Goal: Task Accomplishment & Management: Manage account settings

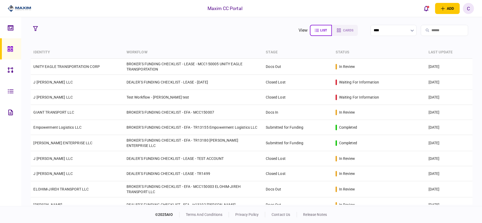
click at [435, 31] on input "search" at bounding box center [444, 30] width 47 height 11
paste input "**********"
type input "**********"
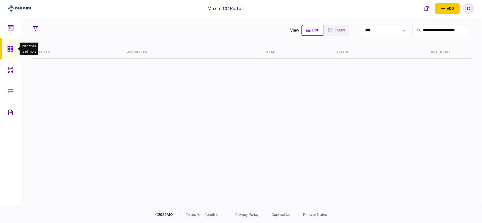
scroll to position [0, 0]
click at [8, 49] on icon at bounding box center [10, 49] width 6 height 6
click at [11, 69] on icon at bounding box center [11, 70] width 6 height 6
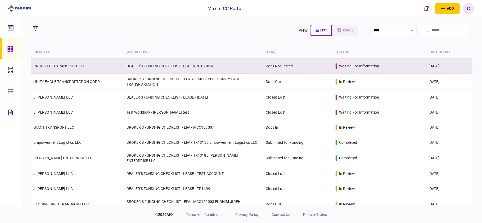
click at [74, 67] on link "PRIMEFLEET TRANSPORT LLC" at bounding box center [59, 66] width 52 height 4
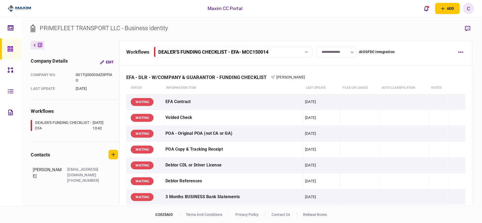
click at [340, 51] on input "**********" at bounding box center [337, 52] width 40 height 11
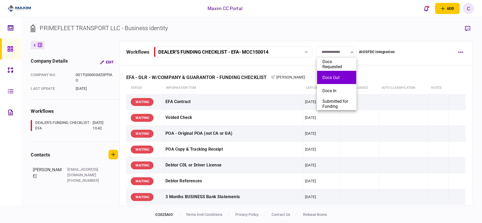
click at [334, 76] on button "Docs Out" at bounding box center [336, 77] width 29 height 5
type input "********"
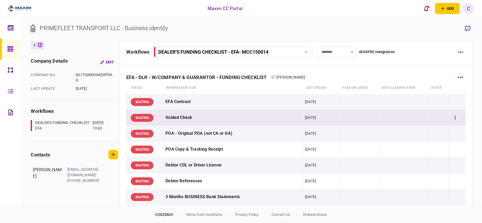
scroll to position [35, 0]
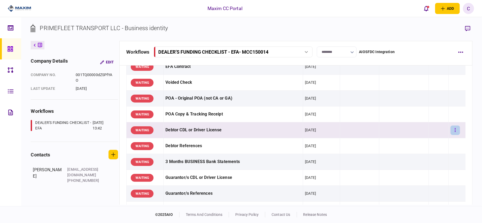
click at [453, 129] on button "button" at bounding box center [455, 131] width 10 height 10
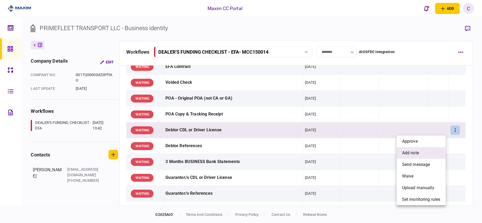
click at [423, 151] on li "add note" at bounding box center [421, 153] width 49 height 12
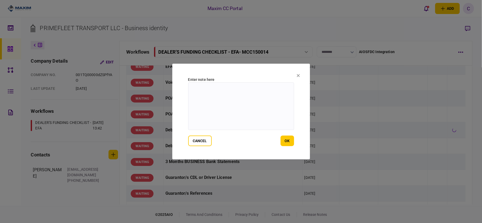
click at [252, 96] on textarea at bounding box center [241, 107] width 106 height 48
type textarea "*"
type textarea "**********"
click at [286, 137] on button "ok" at bounding box center [287, 141] width 13 height 11
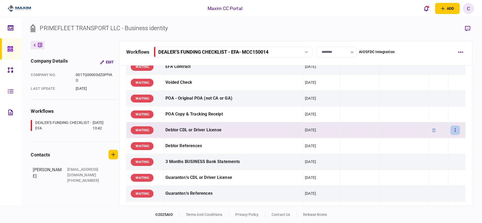
click at [455, 129] on icon "button" at bounding box center [455, 130] width 1 height 5
click at [17, 141] on div at bounding box center [241, 111] width 482 height 223
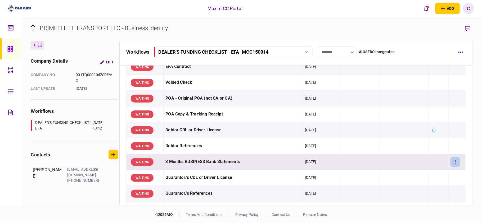
click at [455, 161] on icon "button" at bounding box center [455, 162] width 1 height 5
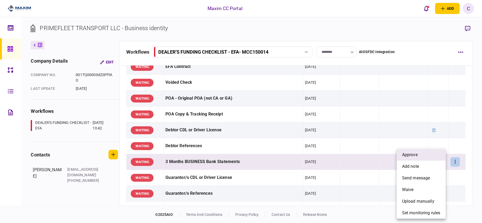
click at [420, 153] on li "approve" at bounding box center [421, 155] width 49 height 12
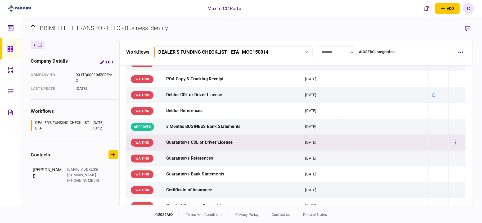
scroll to position [106, 0]
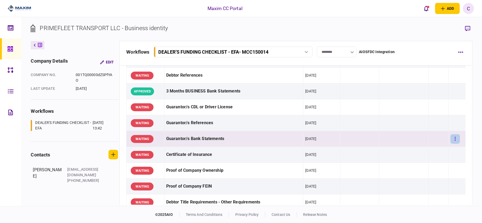
click at [451, 141] on button "button" at bounding box center [455, 139] width 10 height 10
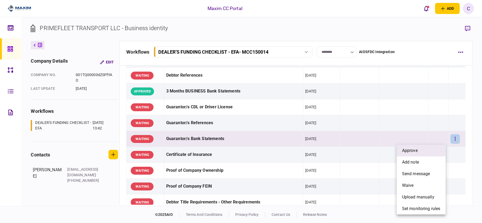
click at [422, 150] on li "approve" at bounding box center [421, 151] width 49 height 12
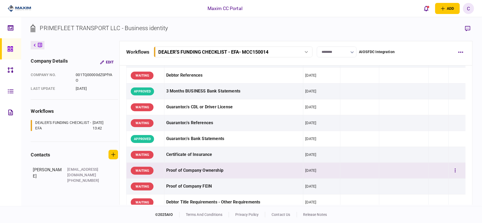
scroll to position [141, 0]
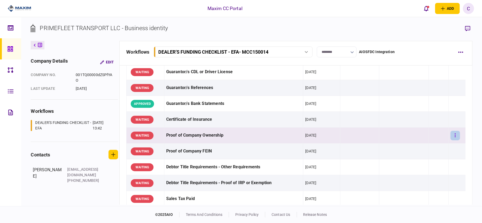
click at [450, 137] on button "button" at bounding box center [455, 136] width 10 height 10
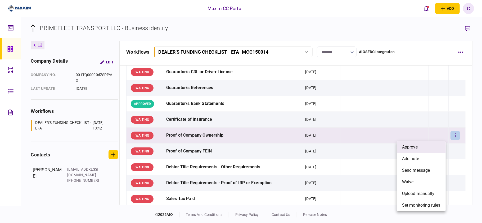
click at [437, 145] on li "approve" at bounding box center [421, 148] width 49 height 12
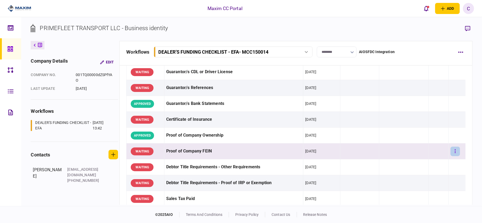
click at [455, 150] on icon "button" at bounding box center [455, 151] width 1 height 5
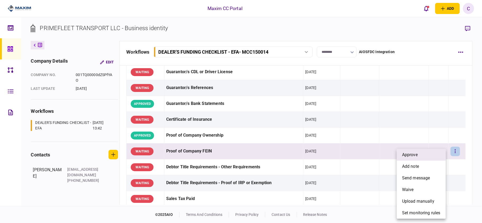
click at [421, 155] on li "approve" at bounding box center [421, 155] width 49 height 12
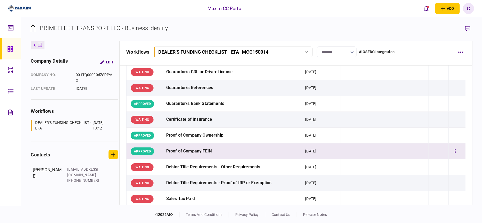
scroll to position [176, 0]
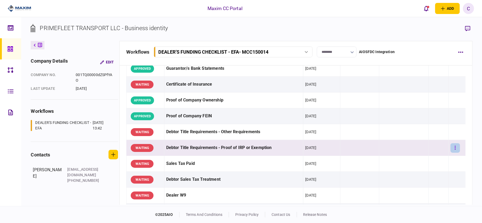
click at [453, 149] on button "button" at bounding box center [455, 148] width 10 height 10
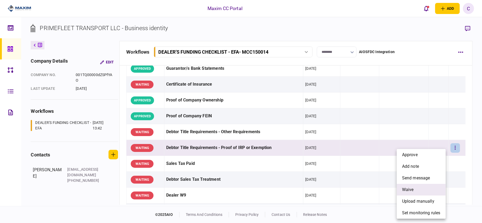
click at [415, 187] on li "waive" at bounding box center [421, 190] width 49 height 12
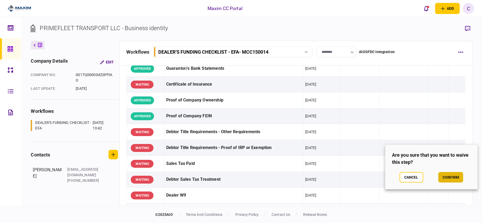
click at [446, 176] on button "confirm" at bounding box center [450, 177] width 25 height 11
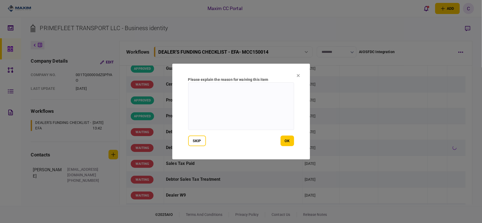
click at [230, 93] on textarea at bounding box center [241, 107] width 106 height 48
type textarea "**********"
click at [291, 141] on button "ok" at bounding box center [287, 141] width 13 height 11
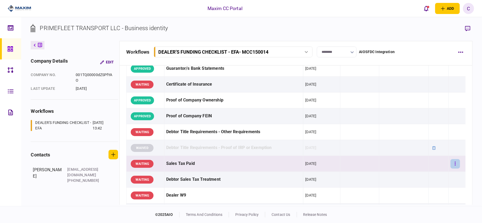
click at [452, 165] on button "button" at bounding box center [455, 164] width 10 height 10
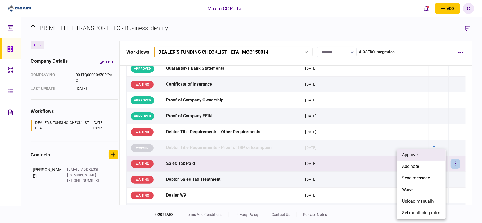
click at [428, 157] on li "approve" at bounding box center [421, 155] width 49 height 12
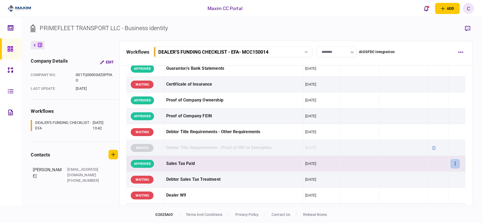
click at [451, 163] on button "button" at bounding box center [455, 164] width 10 height 10
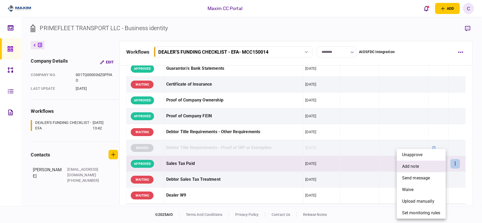
click at [414, 163] on li "add note" at bounding box center [421, 167] width 49 height 12
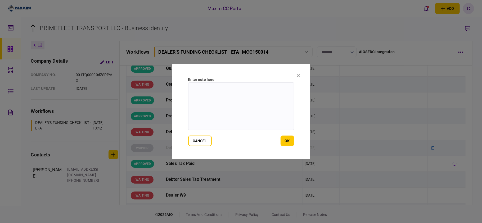
click at [204, 92] on textarea at bounding box center [241, 107] width 106 height 48
paste textarea "**********"
type textarea "**********"
click at [285, 141] on button "ok" at bounding box center [287, 141] width 13 height 11
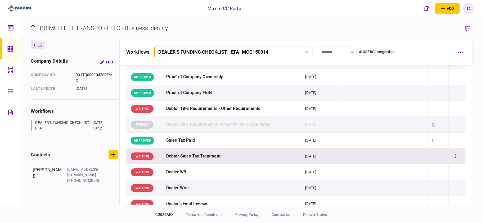
scroll to position [212, 0]
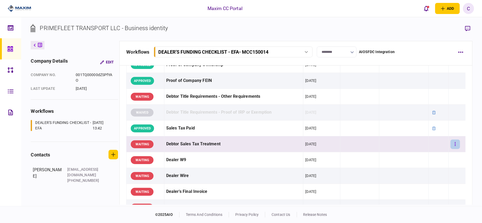
click at [453, 144] on button "button" at bounding box center [455, 145] width 10 height 10
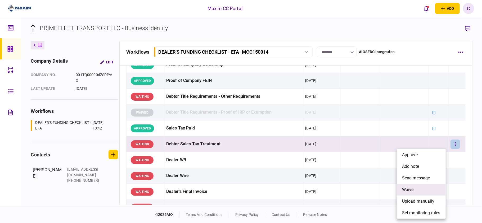
click at [405, 187] on span "waive" at bounding box center [408, 190] width 12 height 6
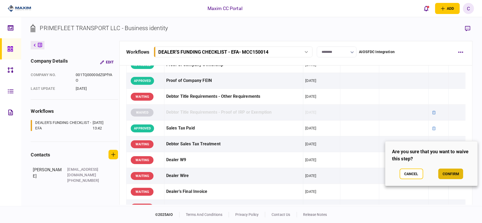
click at [446, 174] on button "confirm" at bounding box center [450, 174] width 25 height 11
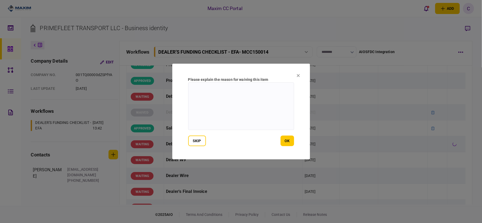
click at [223, 91] on textarea at bounding box center [241, 107] width 106 height 48
paste textarea "**********"
type textarea "**********"
click at [284, 141] on button "ok" at bounding box center [287, 141] width 13 height 11
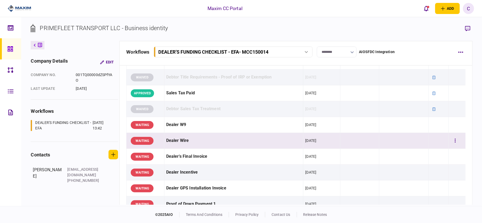
scroll to position [282, 0]
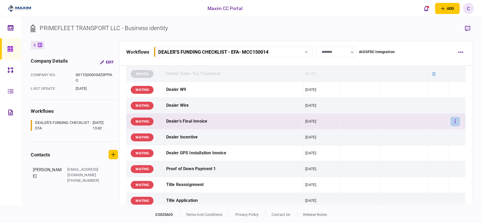
click at [455, 122] on icon "button" at bounding box center [455, 121] width 1 height 5
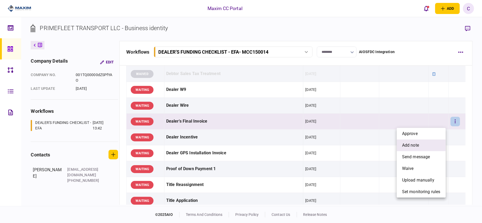
click at [411, 146] on span "add note" at bounding box center [410, 145] width 17 height 6
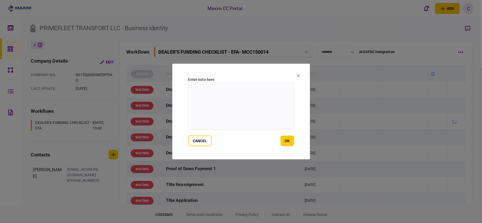
click at [246, 97] on textarea at bounding box center [241, 107] width 106 height 48
paste textarea "**********"
type textarea "**********"
click at [292, 142] on button "ok" at bounding box center [287, 141] width 13 height 11
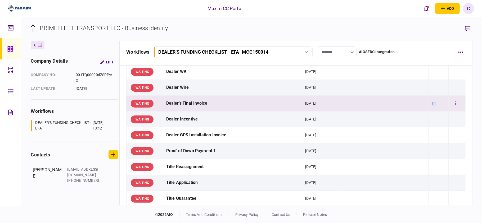
scroll to position [318, 0]
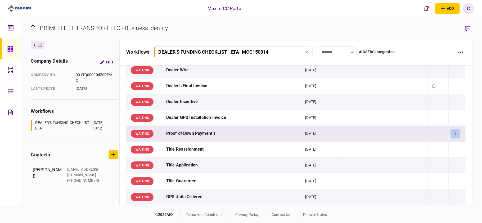
click at [455, 134] on icon "button" at bounding box center [455, 134] width 1 height 4
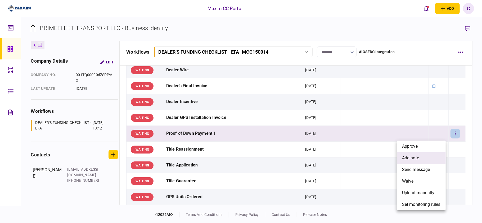
click at [404, 159] on span "add note" at bounding box center [410, 158] width 17 height 6
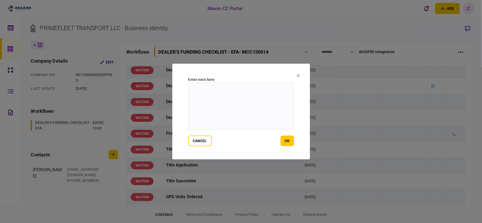
click at [222, 97] on textarea at bounding box center [241, 107] width 106 height 48
paste textarea "**********"
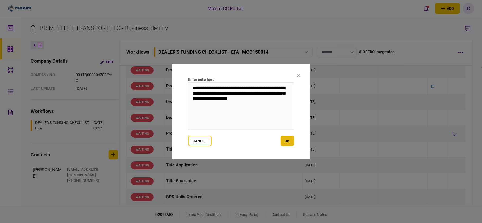
type textarea "**********"
click at [285, 142] on button "ok" at bounding box center [287, 141] width 13 height 11
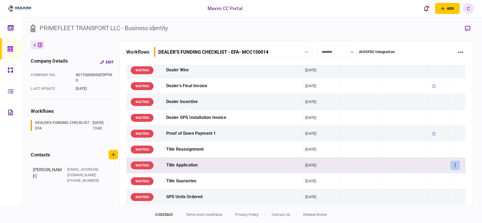
click at [451, 170] on button "button" at bounding box center [455, 166] width 10 height 10
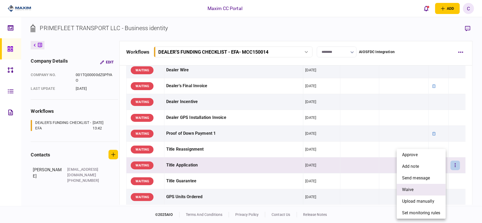
click at [412, 188] on span "waive" at bounding box center [408, 190] width 12 height 6
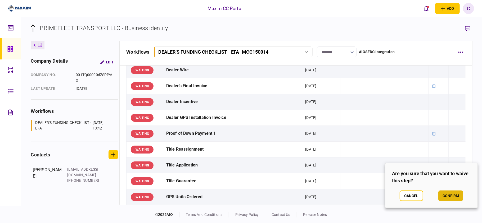
click at [450, 193] on button "confirm" at bounding box center [450, 196] width 25 height 11
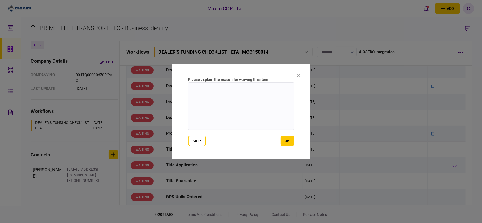
click at [249, 93] on textarea at bounding box center [241, 107] width 106 height 48
type textarea "**********"
click at [286, 137] on button "ok" at bounding box center [287, 141] width 13 height 11
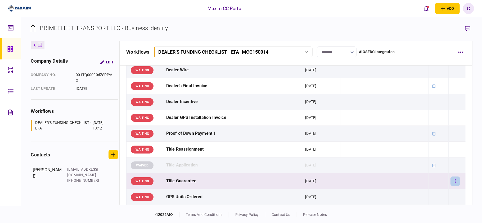
click at [455, 182] on icon "button" at bounding box center [455, 181] width 1 height 4
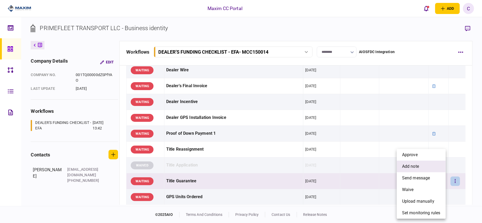
click at [419, 169] on span "add note" at bounding box center [410, 167] width 17 height 6
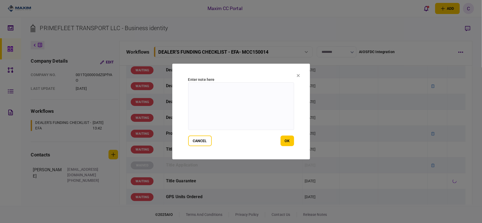
click at [218, 93] on textarea at bounding box center [241, 107] width 106 height 48
type textarea "*"
type textarea "**********"
click at [285, 143] on button "ok" at bounding box center [287, 141] width 13 height 11
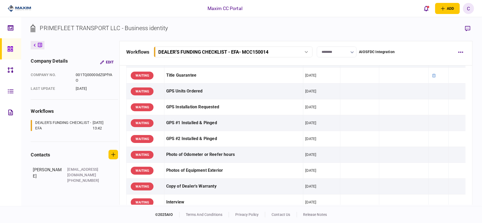
scroll to position [459, 0]
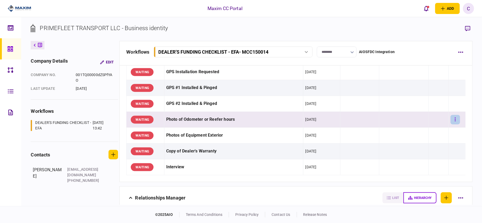
click at [450, 119] on button "button" at bounding box center [455, 120] width 10 height 10
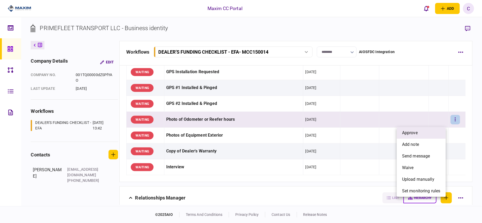
click at [418, 134] on li "approve" at bounding box center [421, 133] width 49 height 12
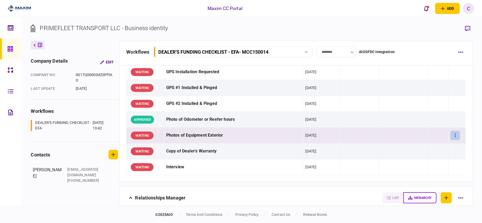
click at [453, 138] on button "button" at bounding box center [455, 136] width 10 height 10
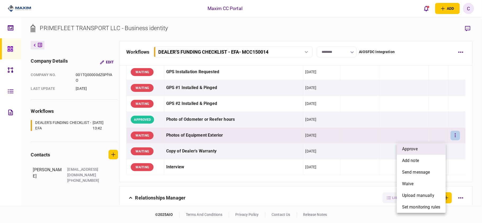
click at [416, 149] on span "approve" at bounding box center [410, 149] width 16 height 6
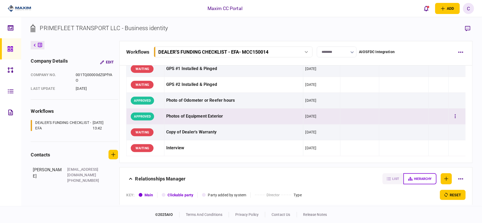
scroll to position [494, 0]
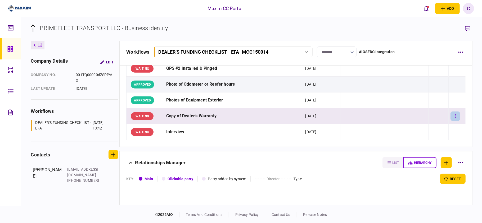
click at [450, 118] on button "button" at bounding box center [455, 117] width 10 height 10
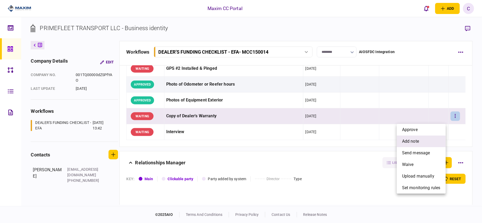
click at [409, 140] on span "add note" at bounding box center [410, 141] width 17 height 6
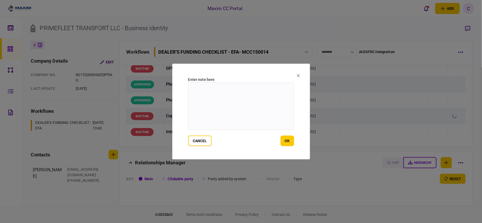
click at [216, 93] on textarea at bounding box center [241, 107] width 106 height 48
type textarea "***"
click at [289, 143] on button "ok" at bounding box center [287, 141] width 13 height 11
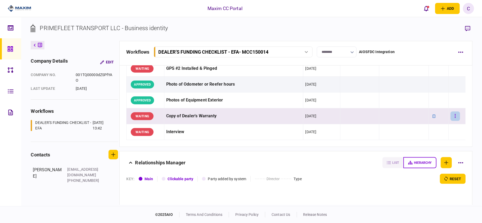
click at [454, 117] on button "button" at bounding box center [455, 117] width 10 height 10
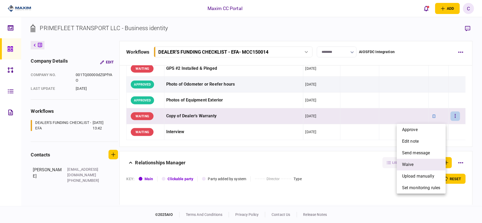
click at [410, 163] on span "waive" at bounding box center [408, 165] width 12 height 6
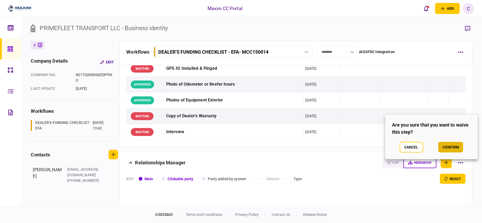
click at [454, 146] on button "confirm" at bounding box center [450, 147] width 25 height 11
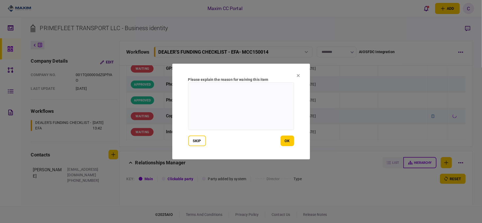
click at [212, 90] on textarea at bounding box center [241, 107] width 106 height 48
type textarea "***"
click at [286, 139] on button "ok" at bounding box center [287, 141] width 13 height 11
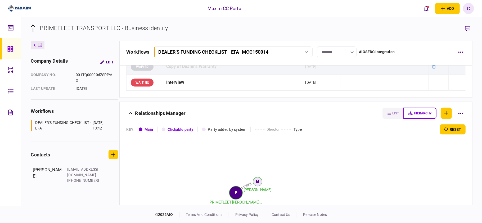
scroll to position [529, 0]
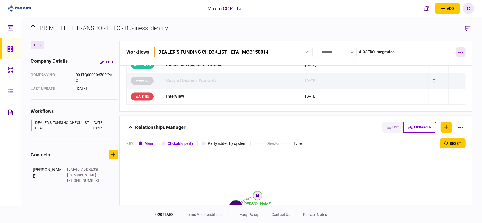
click at [459, 48] on button "button" at bounding box center [461, 52] width 10 height 10
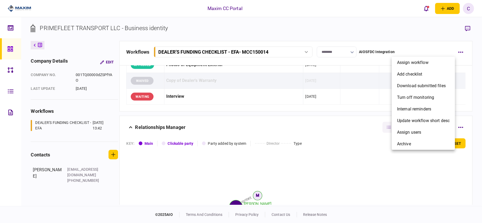
click at [393, 27] on div at bounding box center [241, 111] width 482 height 223
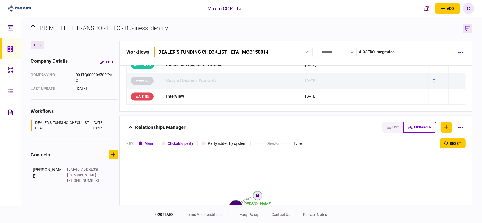
click at [468, 28] on icon "button" at bounding box center [467, 29] width 5 height 6
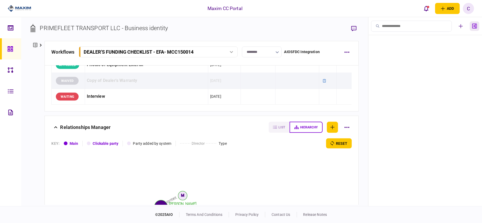
click at [473, 26] on icon "button" at bounding box center [474, 26] width 5 height 5
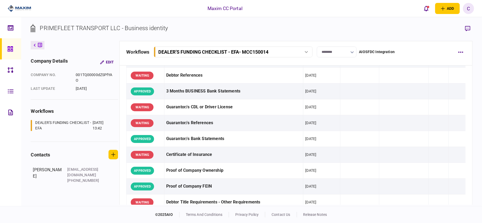
scroll to position [0, 0]
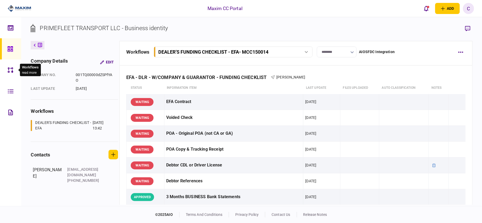
click at [10, 68] on icon at bounding box center [11, 70] width 6 height 6
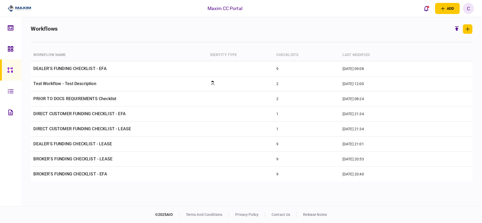
click at [7, 92] on link at bounding box center [10, 91] width 21 height 21
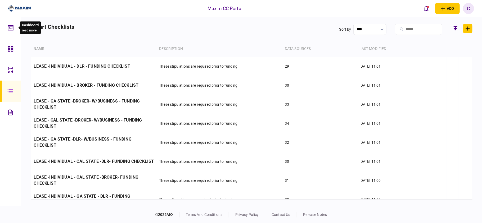
click at [9, 29] on icon at bounding box center [11, 28] width 6 height 6
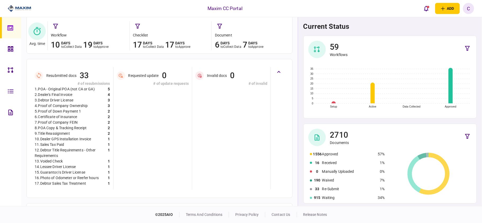
scroll to position [50, 0]
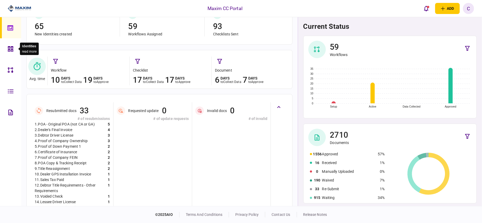
click at [11, 48] on icon at bounding box center [10, 48] width 5 height 5
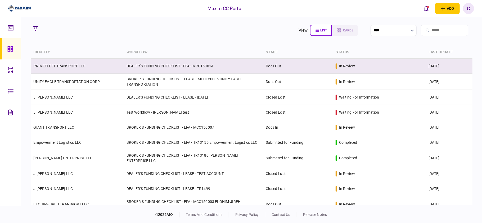
click at [196, 67] on td "DEALER'S FUNDING CHECKLIST - EFA - MCC150014" at bounding box center [193, 66] width 139 height 15
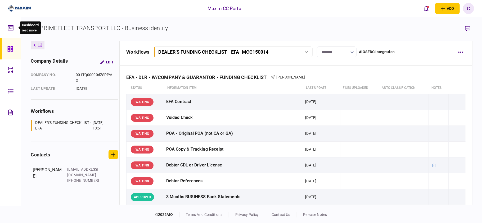
click at [10, 24] on div at bounding box center [12, 27] width 8 height 21
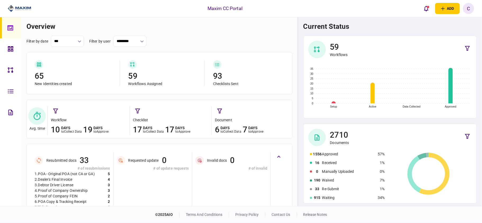
click at [11, 68] on icon at bounding box center [11, 70] width 6 height 6
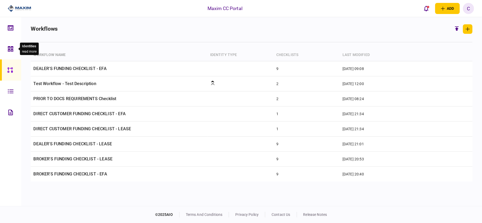
click at [11, 48] on icon at bounding box center [10, 48] width 5 height 5
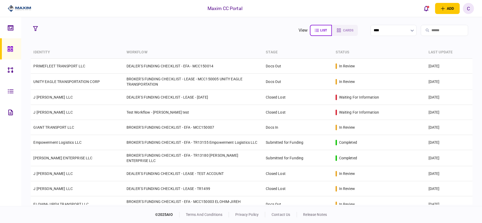
click at [169, 23] on section "view list cards **** Type clear Business Individual documents status clear wait…" at bounding box center [251, 111] width 461 height 189
click at [440, 31] on input "search" at bounding box center [444, 30] width 47 height 11
paste input "**********"
type input "**********"
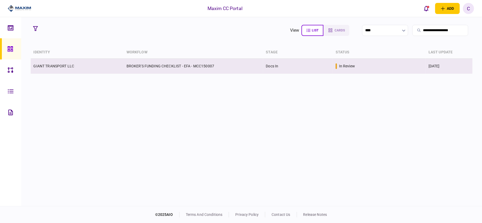
scroll to position [0, 0]
click at [50, 67] on link "GIANT TRANSPORT LLC" at bounding box center [53, 66] width 41 height 4
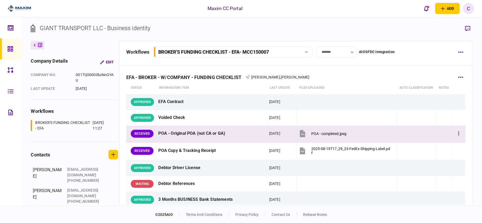
scroll to position [35, 0]
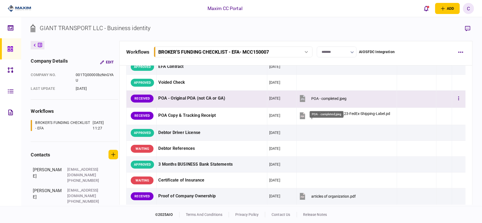
click at [321, 101] on div "POA - completed.jpeg" at bounding box center [328, 99] width 35 height 4
click at [454, 102] on button "button" at bounding box center [459, 99] width 10 height 10
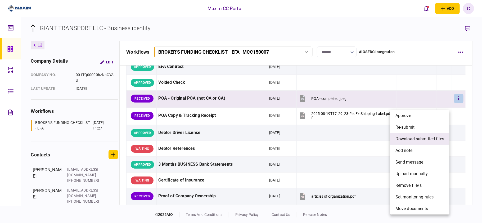
click at [397, 138] on span "download submitted files" at bounding box center [419, 139] width 49 height 6
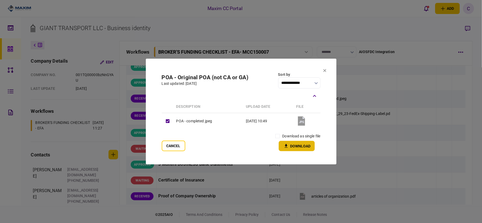
click at [290, 146] on button "Download" at bounding box center [297, 146] width 36 height 10
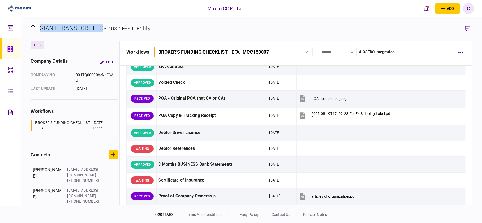
drag, startPoint x: 103, startPoint y: 29, endPoint x: 40, endPoint y: 28, distance: 63.0
click at [40, 28] on div "GIANT TRANSPORT LLC - Business identity" at bounding box center [95, 28] width 111 height 9
copy div "GIANT TRANSPORT LLC"
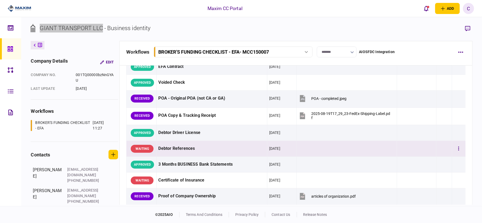
scroll to position [0, 0]
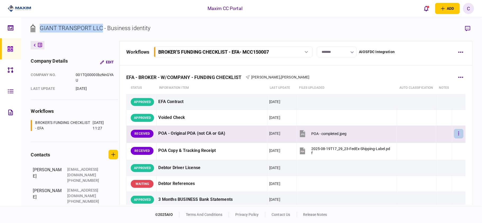
click at [458, 136] on icon "button" at bounding box center [458, 134] width 1 height 4
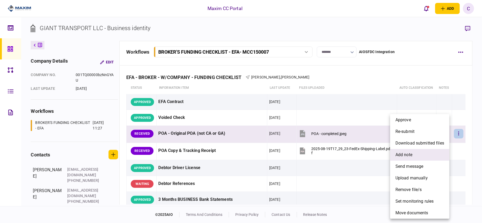
click at [417, 153] on li "add note" at bounding box center [419, 155] width 59 height 12
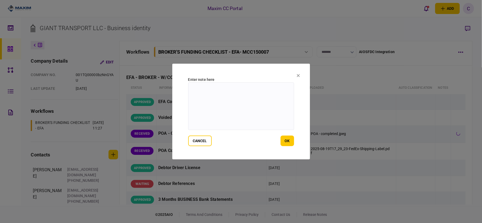
click at [246, 87] on textarea at bounding box center [241, 107] width 106 height 48
type textarea "**********"
click at [287, 142] on button "ok" at bounding box center [287, 141] width 13 height 11
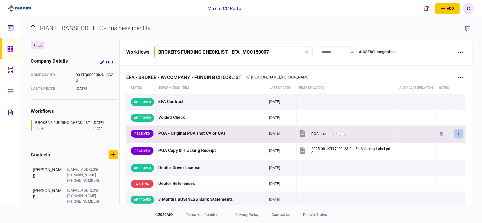
click at [458, 136] on icon "button" at bounding box center [458, 133] width 1 height 5
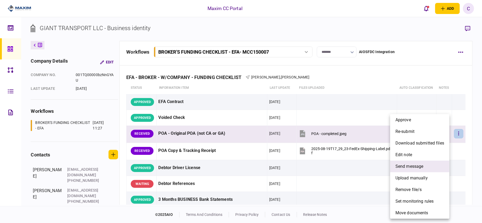
click at [416, 168] on span "send message" at bounding box center [409, 167] width 28 height 6
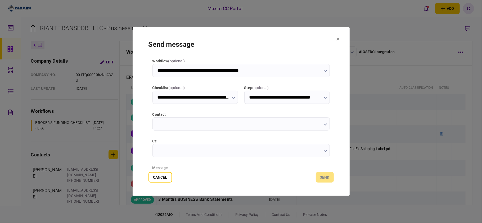
type input "**********"
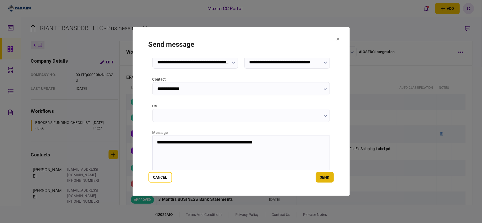
click at [326, 177] on button "send" at bounding box center [325, 177] width 18 height 11
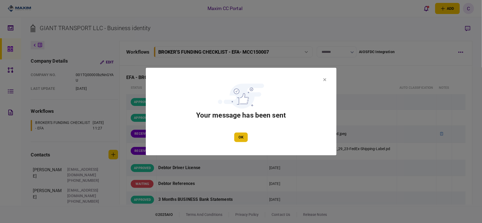
click at [241, 139] on button "OK" at bounding box center [240, 138] width 13 height 10
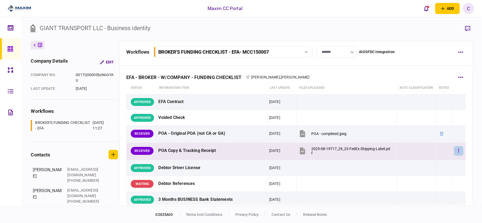
click at [458, 153] on icon "button" at bounding box center [458, 150] width 1 height 5
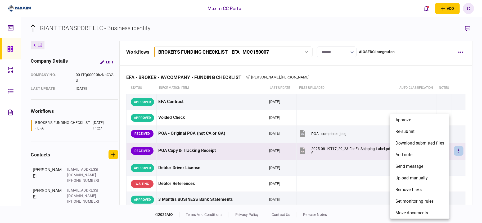
click at [297, 159] on div at bounding box center [241, 111] width 482 height 223
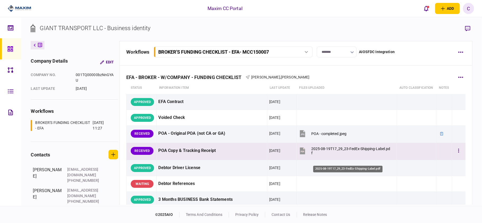
click at [318, 155] on div "2025-08-19T17_29_23-FedEx-Shipping-Label.pdf" at bounding box center [351, 151] width 80 height 8
click at [458, 153] on icon "button" at bounding box center [458, 150] width 1 height 5
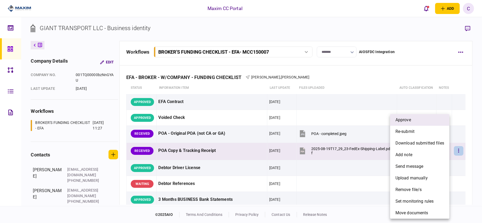
click at [408, 118] on span "approve" at bounding box center [403, 120] width 16 height 6
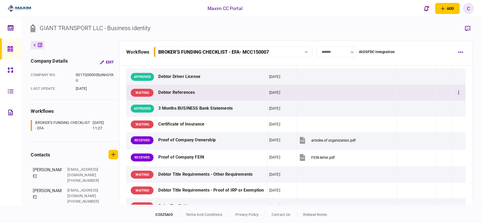
scroll to position [106, 0]
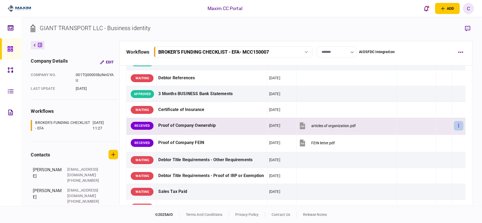
click at [456, 131] on button "button" at bounding box center [459, 126] width 10 height 10
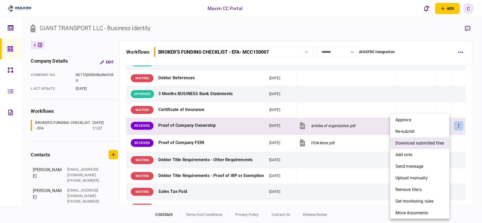
click at [421, 142] on span "download submitted files" at bounding box center [419, 143] width 49 height 6
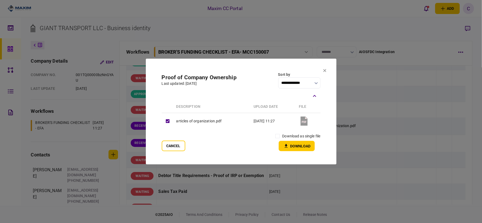
click at [325, 69] on icon at bounding box center [324, 70] width 3 height 3
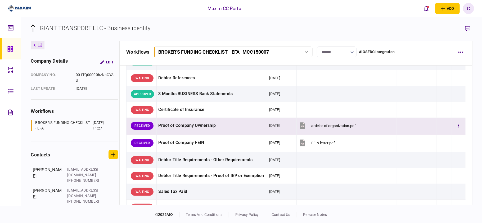
click at [413, 132] on div at bounding box center [416, 126] width 35 height 12
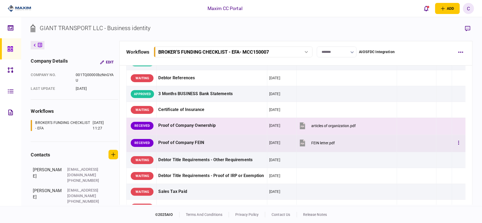
click at [404, 149] on div at bounding box center [416, 143] width 35 height 12
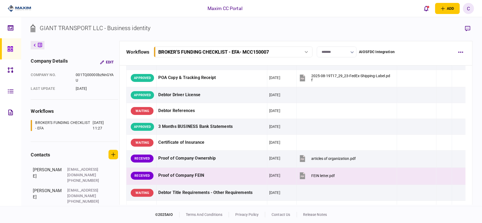
scroll to position [70, 0]
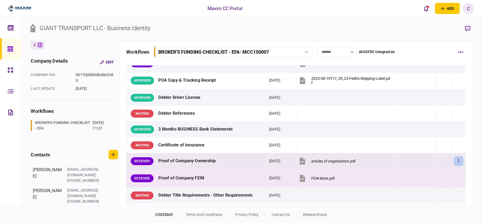
click at [458, 164] on icon "button" at bounding box center [458, 161] width 1 height 5
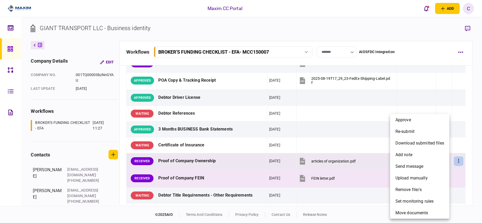
click at [318, 168] on div at bounding box center [241, 111] width 482 height 223
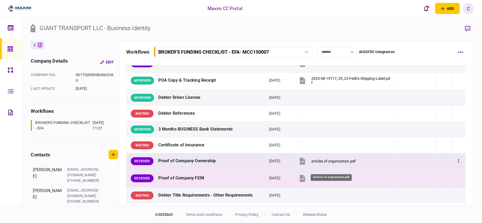
click at [320, 164] on div "articles of organization.pdf" at bounding box center [333, 161] width 44 height 4
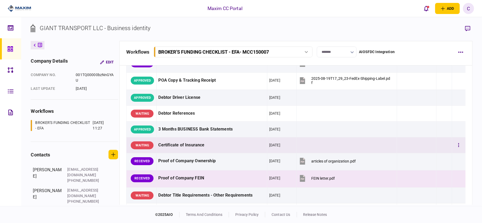
scroll to position [106, 0]
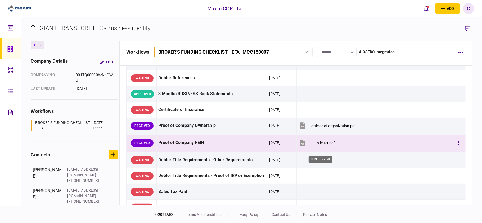
click at [314, 145] on div "FEIN letter.pdf" at bounding box center [323, 143] width 24 height 4
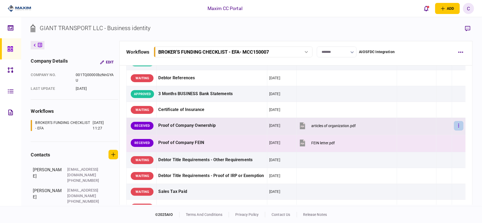
click at [454, 131] on button "button" at bounding box center [459, 126] width 10 height 10
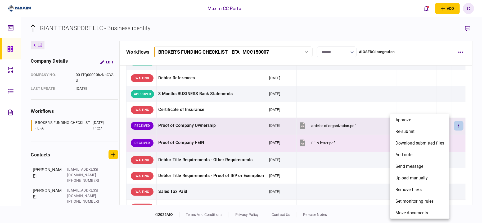
click at [328, 133] on div at bounding box center [241, 111] width 482 height 223
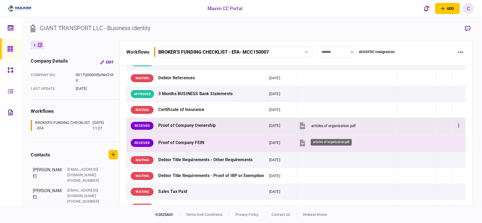
click at [321, 128] on div "articles of organization.pdf" at bounding box center [333, 126] width 44 height 4
click at [456, 131] on button "button" at bounding box center [459, 126] width 10 height 10
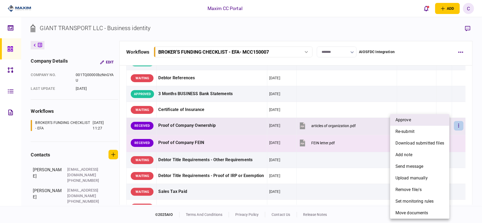
click at [416, 119] on li "approve" at bounding box center [419, 120] width 59 height 12
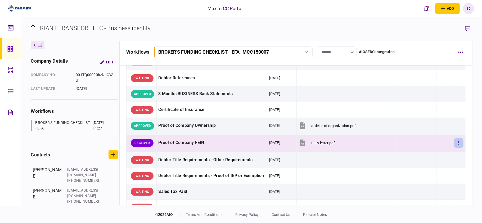
click at [454, 148] on button "button" at bounding box center [459, 143] width 10 height 10
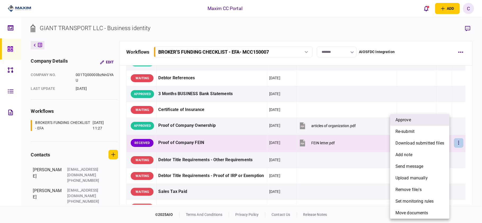
click at [417, 120] on li "approve" at bounding box center [419, 120] width 59 height 12
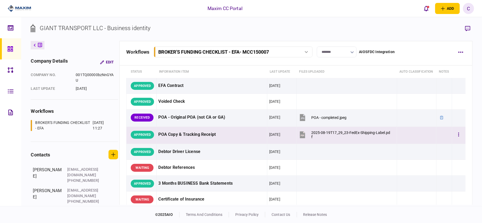
scroll to position [0, 0]
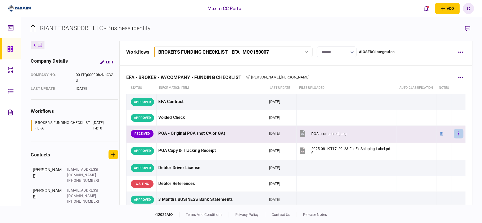
click at [458, 136] on icon "button" at bounding box center [458, 133] width 1 height 5
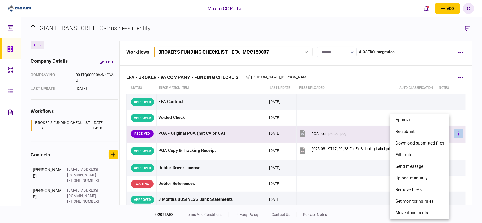
click at [454, 138] on div at bounding box center [241, 111] width 482 height 223
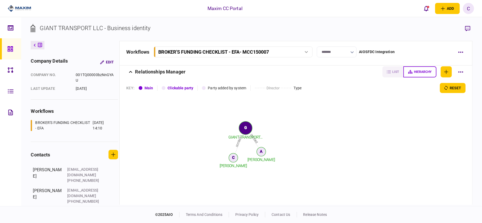
scroll to position [565, 0]
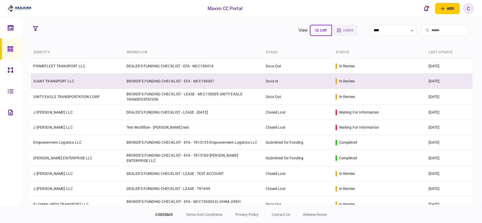
click at [53, 82] on link "GIANT TRANSPORT LLC" at bounding box center [53, 81] width 41 height 4
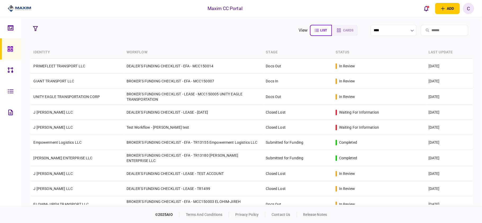
click at [443, 33] on input "search" at bounding box center [444, 30] width 47 height 11
paste input "**********"
type input "**********"
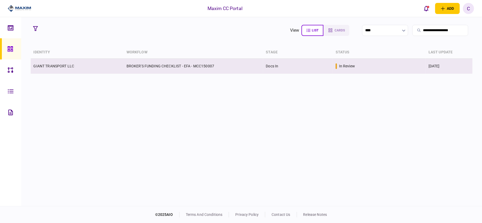
click at [141, 65] on td "BROKER'S FUNDING CHECKLIST - EFA - MCC150007" at bounding box center [193, 66] width 139 height 15
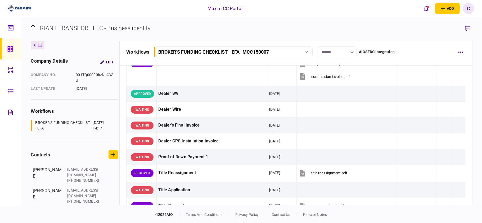
scroll to position [247, 0]
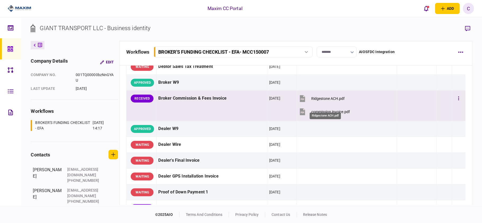
click at [311, 101] on div "Ridgestone ACH.pdf" at bounding box center [327, 99] width 33 height 4
click at [333, 114] on div "commission invoice.pdf" at bounding box center [330, 112] width 39 height 4
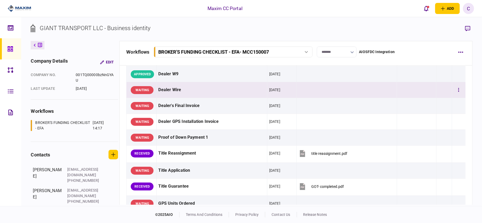
scroll to position [318, 0]
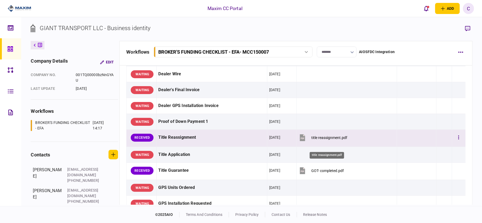
click at [338, 140] on div "title reassignment.pdf" at bounding box center [329, 138] width 36 height 4
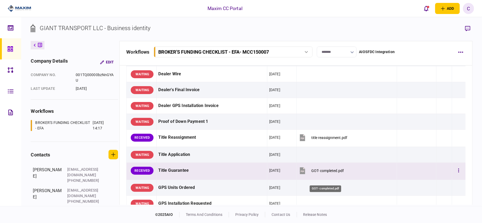
click at [315, 173] on div "GOT- completed.pdf" at bounding box center [327, 171] width 33 height 4
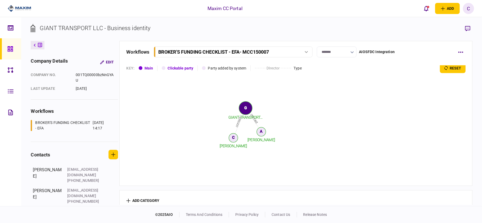
scroll to position [600, 0]
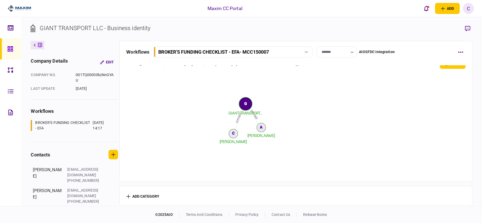
click at [363, 110] on icon "contact contact Alyssa Meraz Cindy Huynh GIANT TRANSPORT... A C G" at bounding box center [246, 122] width 241 height 106
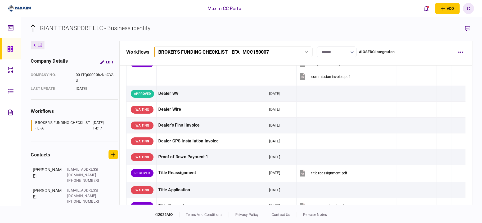
scroll to position [318, 0]
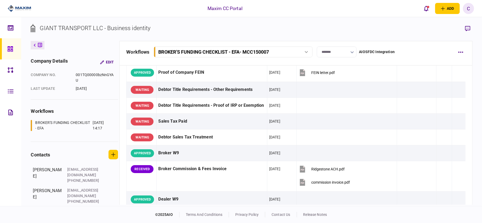
scroll to position [212, 0]
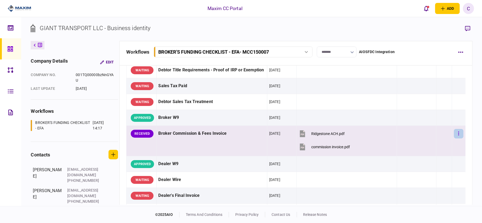
click at [455, 139] on button "button" at bounding box center [459, 134] width 10 height 10
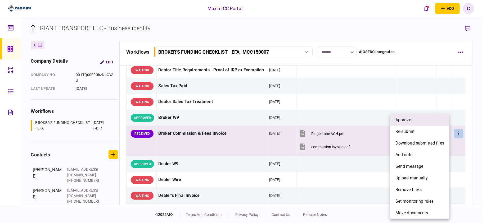
click at [415, 120] on li "approve" at bounding box center [419, 120] width 59 height 12
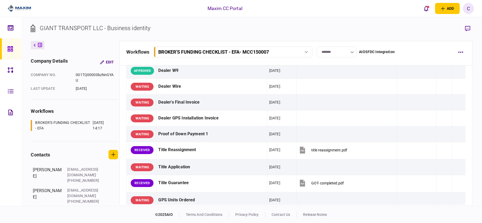
scroll to position [318, 0]
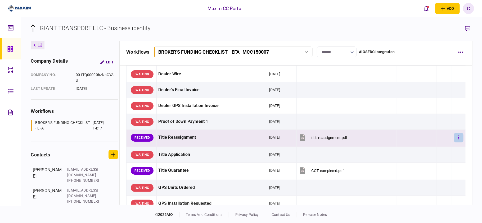
click at [458, 139] on icon "button" at bounding box center [458, 138] width 1 height 4
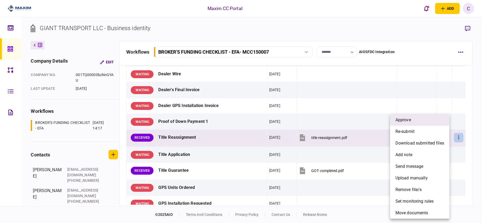
click at [412, 121] on li "approve" at bounding box center [419, 120] width 59 height 12
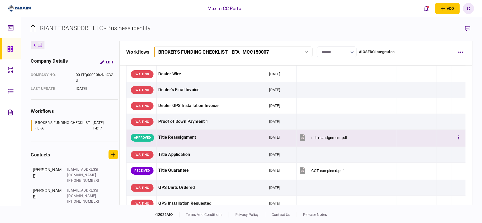
scroll to position [353, 0]
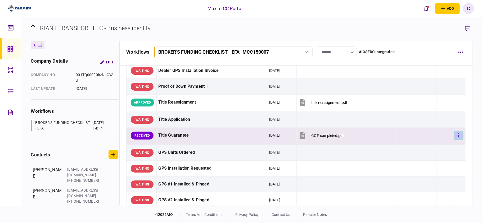
click at [454, 141] on button "button" at bounding box center [459, 136] width 10 height 10
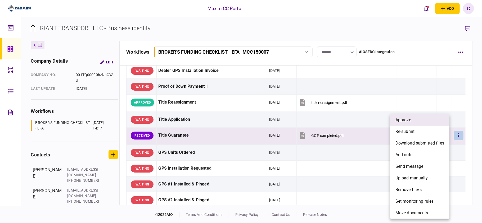
click at [416, 120] on li "approve" at bounding box center [419, 120] width 59 height 12
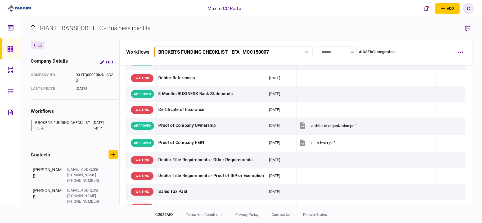
scroll to position [0, 0]
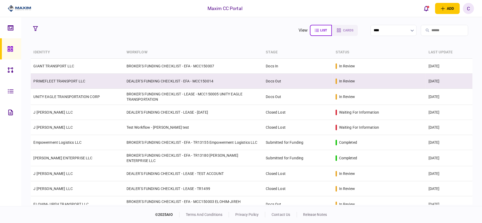
click at [54, 83] on link "PRIMEFLEET TRANSPORT LLC" at bounding box center [59, 81] width 52 height 4
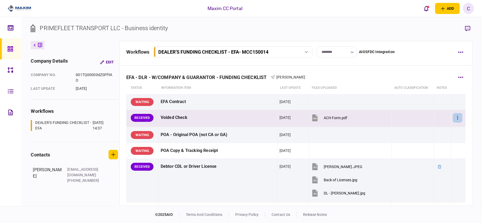
click at [455, 116] on button "button" at bounding box center [458, 118] width 10 height 10
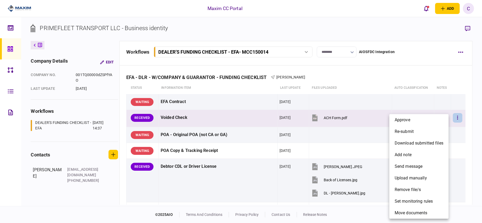
click at [423, 51] on div at bounding box center [241, 111] width 482 height 223
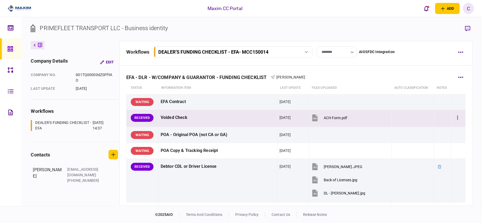
click at [216, 116] on div "Voided Check" at bounding box center [218, 118] width 115 height 12
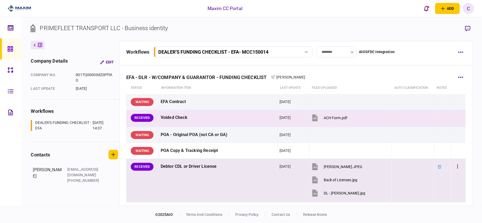
click at [403, 182] on div at bounding box center [413, 180] width 38 height 12
click at [382, 118] on section "ACH Form.pdf" at bounding box center [349, 118] width 76 height 13
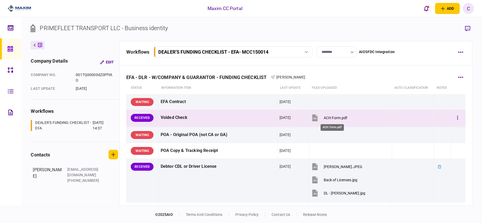
click at [329, 117] on div "ACH Form.pdf" at bounding box center [336, 118] width 24 height 4
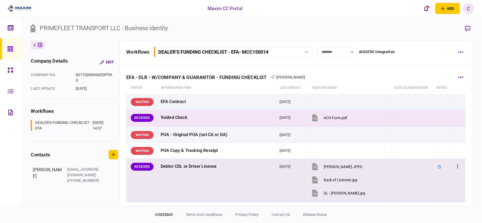
click at [241, 169] on div "Debtor CDL or Driver License" at bounding box center [218, 167] width 115 height 12
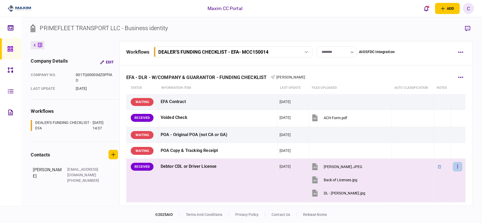
click at [457, 166] on icon "button" at bounding box center [457, 166] width 1 height 5
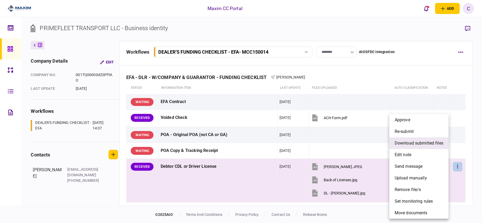
click at [409, 145] on span "download submitted files" at bounding box center [419, 143] width 49 height 6
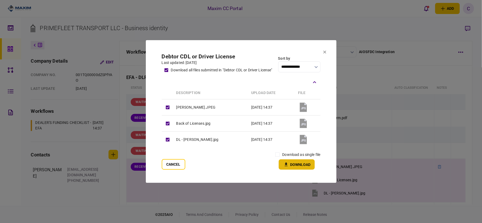
click at [302, 165] on button "Download" at bounding box center [297, 165] width 36 height 10
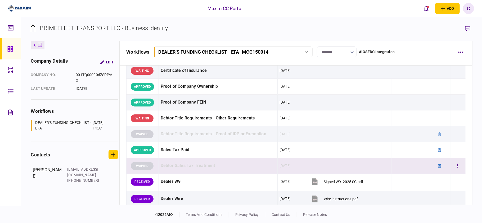
scroll to position [282, 0]
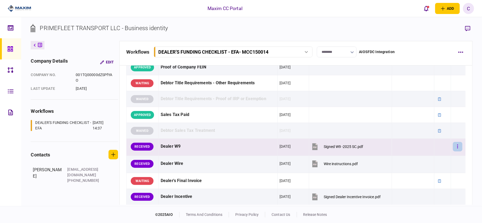
click at [457, 149] on icon "button" at bounding box center [457, 146] width 1 height 5
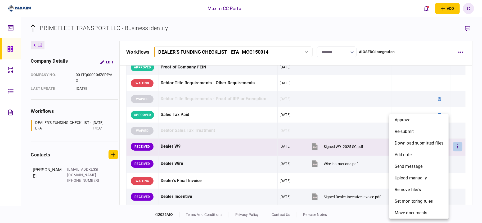
click at [327, 148] on div at bounding box center [241, 111] width 482 height 223
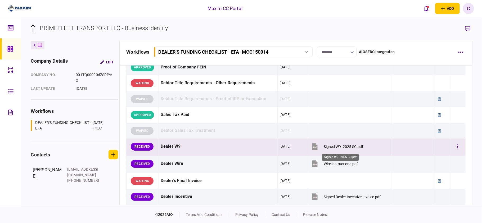
click at [337, 147] on div "Signed W9 -2025 SC.pdf" at bounding box center [343, 147] width 39 height 4
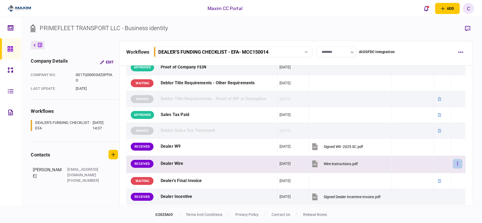
click at [456, 166] on button "button" at bounding box center [458, 164] width 10 height 10
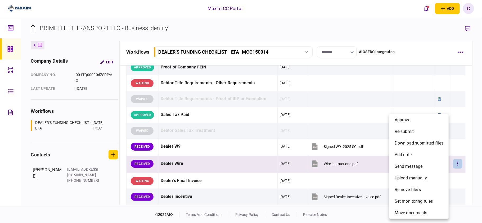
click at [336, 167] on div at bounding box center [241, 111] width 482 height 223
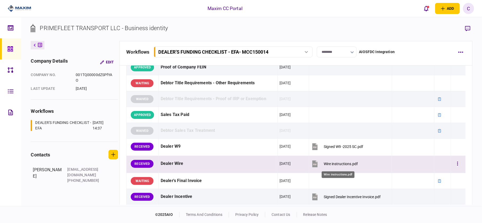
click at [336, 163] on div "Wire instructions.pdf" at bounding box center [341, 164] width 34 height 4
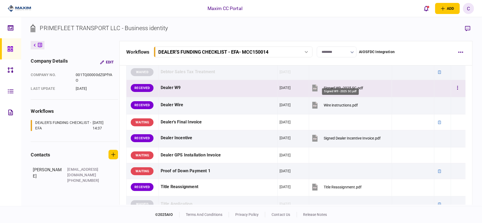
scroll to position [353, 0]
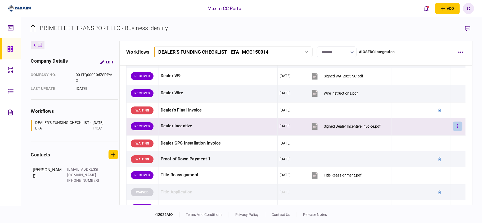
click at [457, 127] on icon "button" at bounding box center [457, 126] width 1 height 4
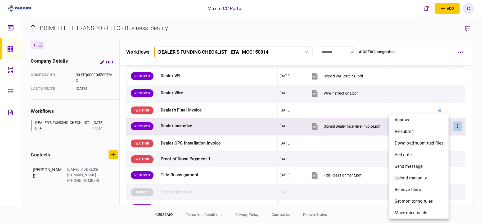
click at [341, 130] on div at bounding box center [241, 111] width 482 height 223
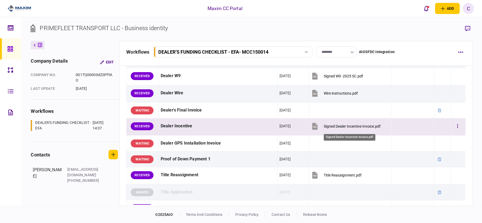
click at [333, 126] on div "Signed Dealer Incentive Invoice.pdf" at bounding box center [352, 126] width 57 height 4
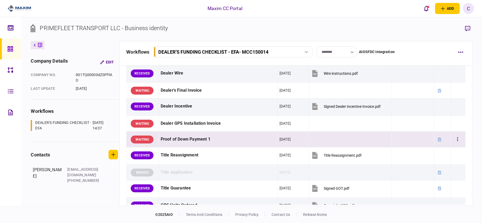
scroll to position [388, 0]
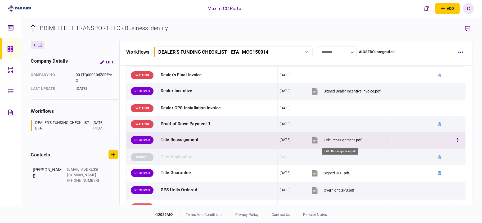
click at [347, 142] on div "Title Reassignment.pdf" at bounding box center [343, 140] width 38 height 4
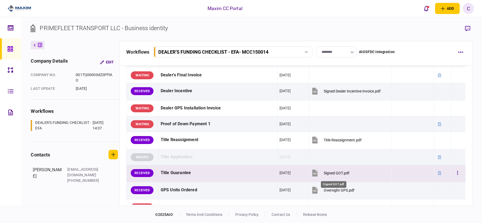
click at [337, 174] on div "Signed GOT.pdf" at bounding box center [337, 173] width 26 height 4
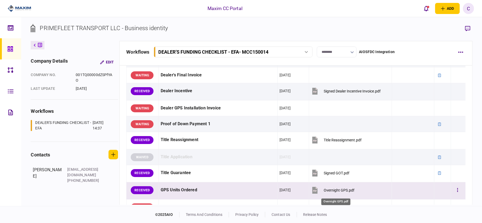
click at [334, 193] on div "Overnight GPS.pdf" at bounding box center [339, 190] width 31 height 4
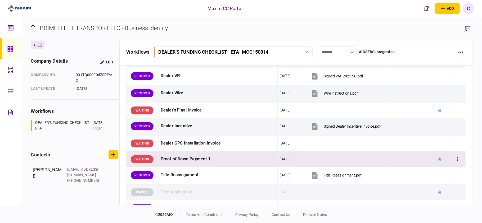
scroll to position [318, 0]
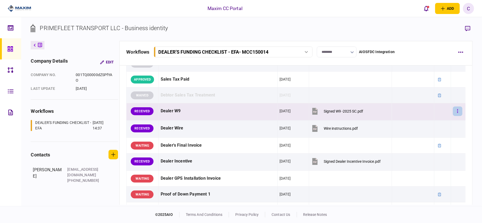
click at [453, 112] on button "button" at bounding box center [458, 112] width 10 height 10
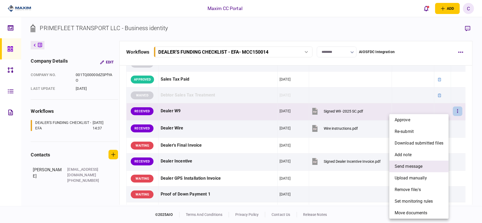
click at [407, 167] on span "send message" at bounding box center [409, 167] width 28 height 6
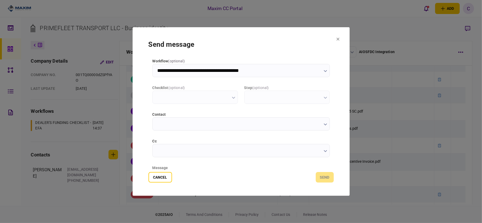
type input "**********"
type input "*********"
type input "**********"
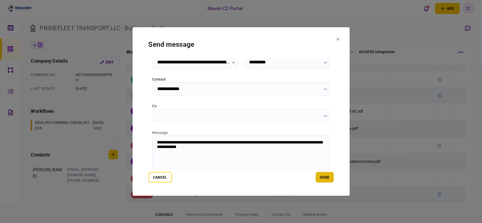
drag, startPoint x: 322, startPoint y: 179, endPoint x: 140, endPoint y: 34, distance: 232.9
click at [322, 179] on button "send" at bounding box center [325, 177] width 18 height 11
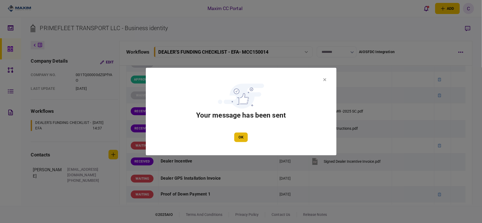
click at [242, 134] on button "OK" at bounding box center [240, 138] width 13 height 10
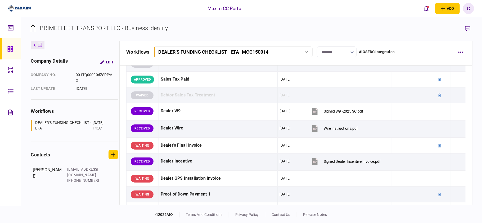
click at [346, 52] on input "********" at bounding box center [337, 52] width 40 height 11
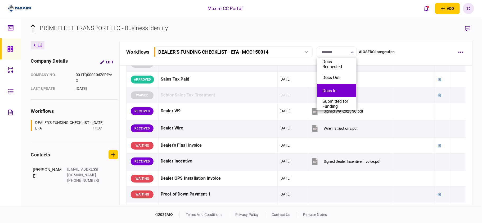
click at [331, 93] on button "Docs In" at bounding box center [336, 90] width 29 height 5
type input "*******"
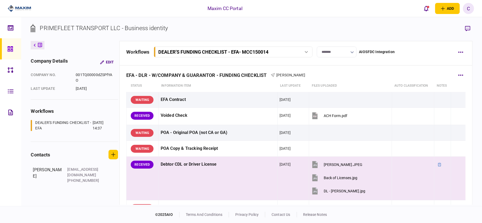
scroll to position [0, 0]
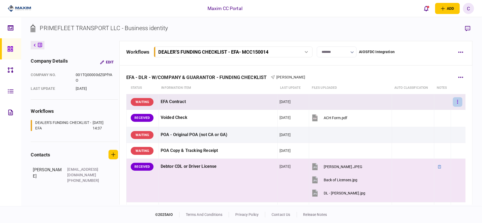
click at [457, 102] on icon "button" at bounding box center [457, 102] width 1 height 4
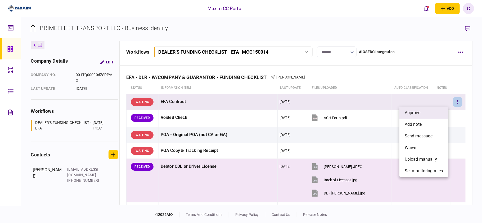
click at [410, 115] on span "approve" at bounding box center [413, 113] width 16 height 6
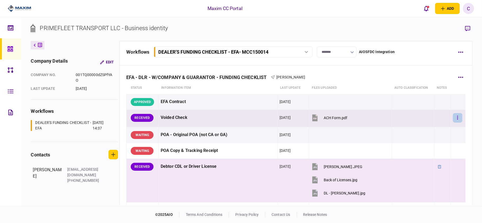
click at [453, 117] on button "button" at bounding box center [458, 118] width 10 height 10
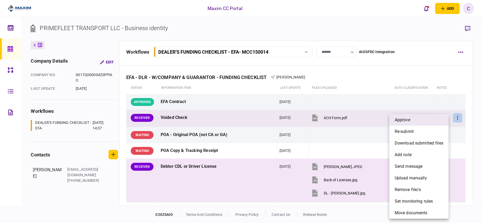
click at [422, 119] on li "approve" at bounding box center [418, 120] width 59 height 12
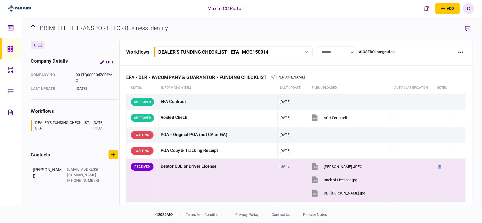
click at [287, 32] on section "PRIMEFLEET TRANSPORT LLC - Business identity" at bounding box center [251, 32] width 441 height 17
click at [238, 29] on section "PRIMEFLEET TRANSPORT LLC - Business identity" at bounding box center [251, 32] width 441 height 17
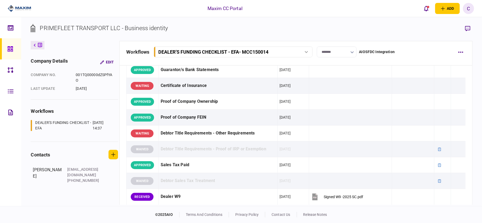
scroll to position [395, 0]
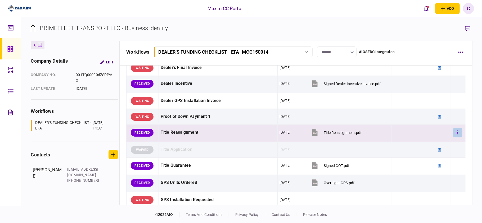
click at [453, 132] on button "button" at bounding box center [458, 133] width 10 height 10
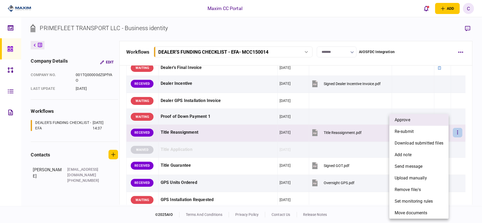
click at [418, 122] on li "approve" at bounding box center [418, 120] width 59 height 12
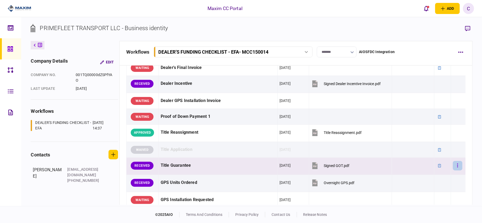
click at [457, 168] on icon "button" at bounding box center [457, 166] width 1 height 4
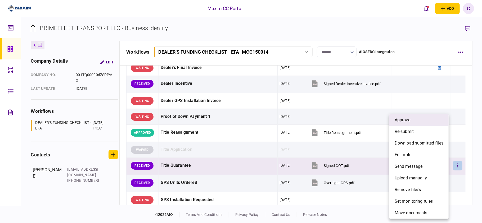
click at [418, 122] on li "approve" at bounding box center [418, 120] width 59 height 12
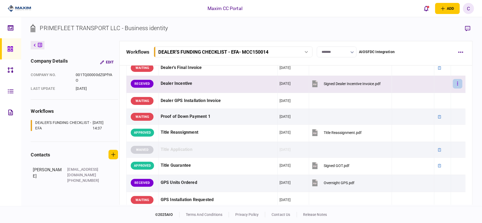
click at [457, 87] on button "button" at bounding box center [458, 84] width 10 height 10
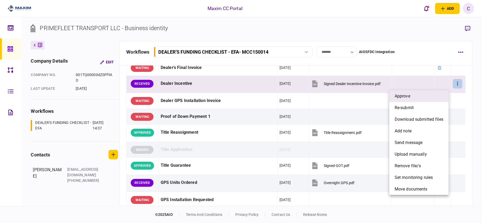
click at [423, 93] on li "approve" at bounding box center [418, 97] width 59 height 12
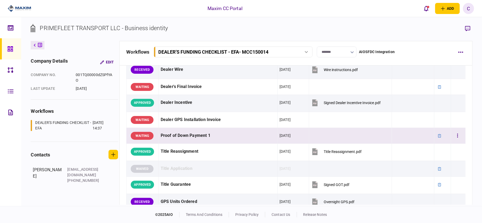
scroll to position [360, 0]
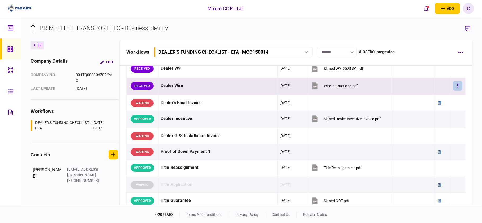
click at [453, 87] on button "button" at bounding box center [458, 86] width 10 height 10
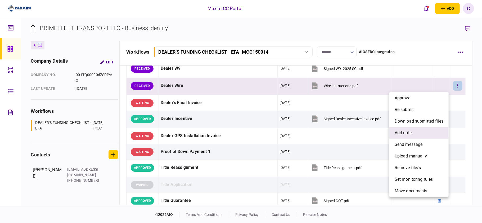
click at [398, 133] on span "add note" at bounding box center [403, 133] width 17 height 6
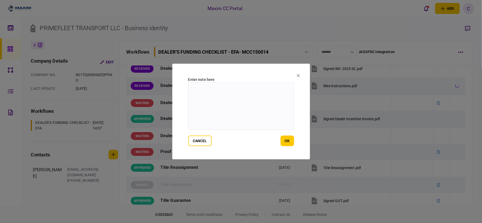
click at [259, 94] on textarea at bounding box center [241, 107] width 106 height 48
type textarea "*"
type textarea "**********"
click at [287, 141] on button "ok" at bounding box center [287, 141] width 13 height 11
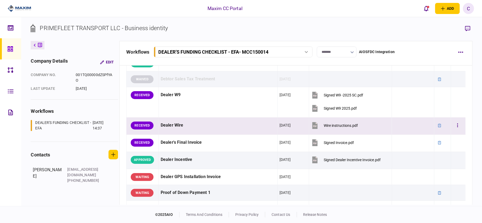
scroll to position [325, 0]
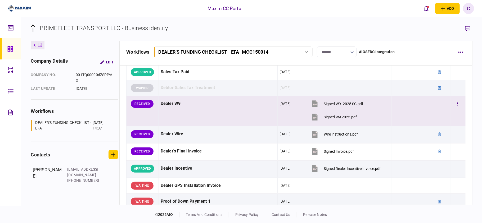
click at [436, 105] on td at bounding box center [442, 111] width 17 height 30
click at [457, 105] on icon "button" at bounding box center [457, 103] width 1 height 5
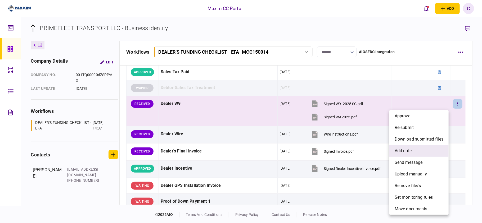
click at [400, 152] on span "add note" at bounding box center [403, 151] width 17 height 6
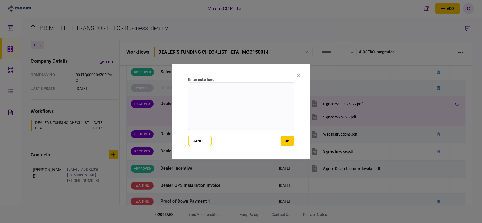
click at [246, 91] on textarea at bounding box center [241, 107] width 106 height 48
type textarea "**********"
click at [285, 139] on button "ok" at bounding box center [287, 141] width 13 height 11
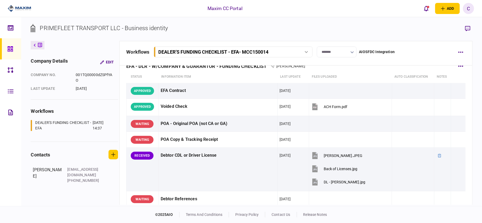
scroll to position [0, 0]
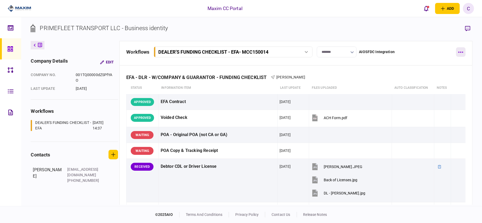
click at [460, 51] on button "button" at bounding box center [461, 52] width 10 height 10
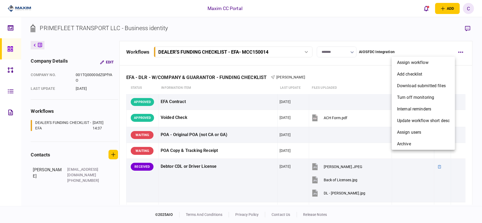
click at [430, 43] on div at bounding box center [241, 111] width 482 height 223
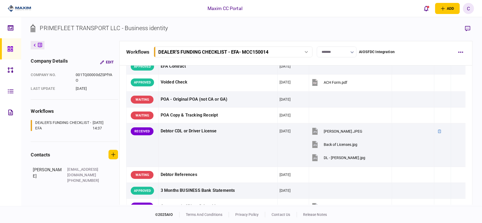
scroll to position [35, 0]
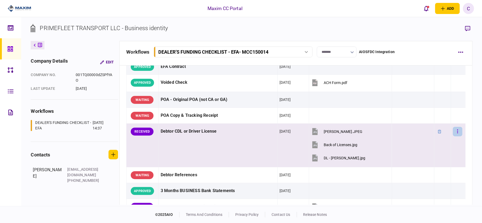
click at [453, 132] on button "button" at bounding box center [458, 132] width 10 height 10
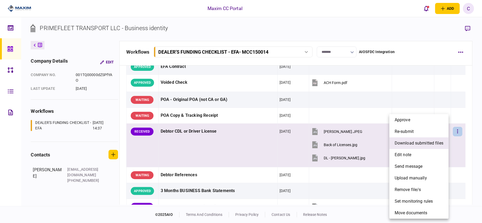
click at [405, 141] on span "download submitted files" at bounding box center [419, 143] width 49 height 6
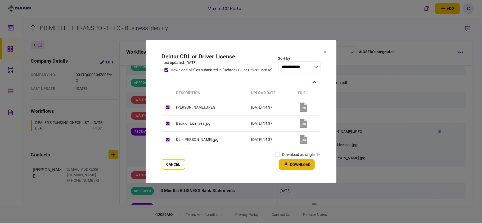
click at [306, 162] on button "Download" at bounding box center [297, 165] width 36 height 10
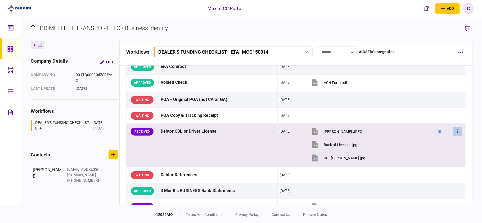
click at [457, 132] on icon "button" at bounding box center [457, 132] width 1 height 4
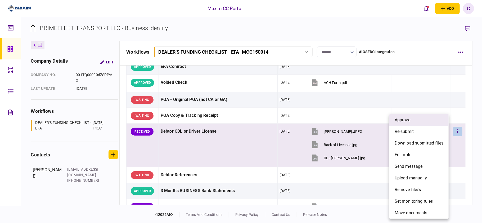
click at [407, 121] on span "approve" at bounding box center [403, 120] width 16 height 6
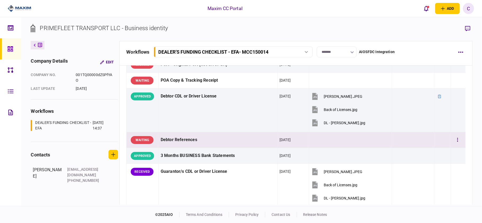
scroll to position [106, 0]
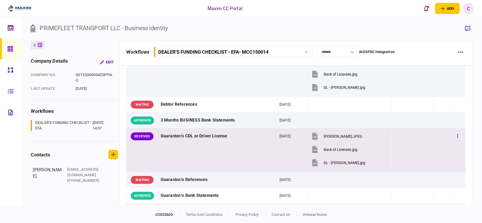
click at [437, 139] on td at bounding box center [442, 151] width 17 height 44
click at [453, 134] on button "button" at bounding box center [458, 137] width 10 height 10
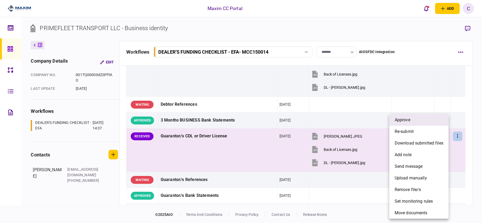
click at [398, 121] on span "approve" at bounding box center [403, 120] width 16 height 6
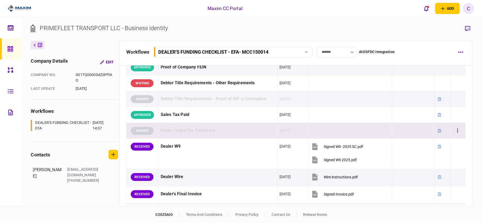
scroll to position [318, 0]
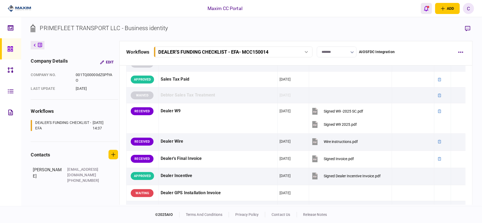
click at [426, 8] on icon "open notifications list" at bounding box center [426, 9] width 4 height 6
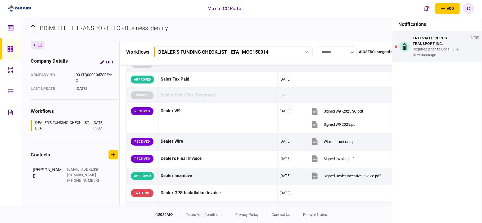
click at [149, 13] on div "Maxim CC Portal add business identity individual identity C C [PERSON_NAME] [PE…" at bounding box center [241, 8] width 482 height 17
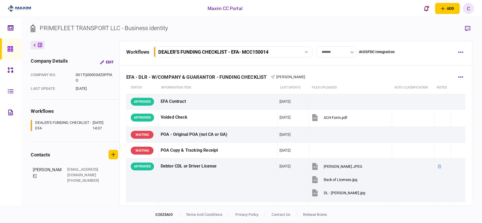
scroll to position [0, 0]
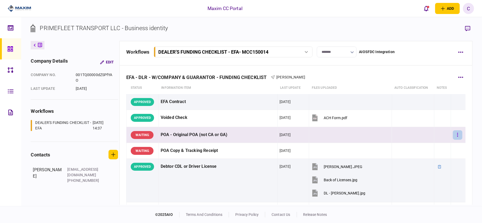
click at [453, 136] on button "button" at bounding box center [458, 135] width 10 height 10
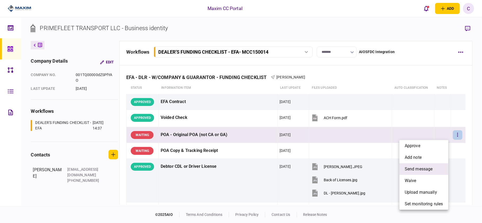
click at [412, 166] on span "send message" at bounding box center [419, 169] width 28 height 6
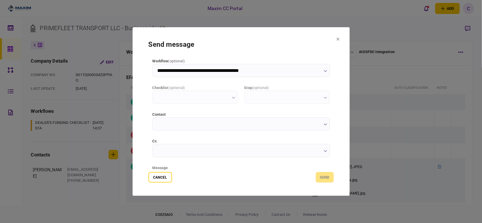
type input "**********"
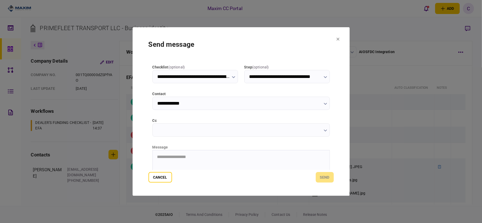
scroll to position [67, 0]
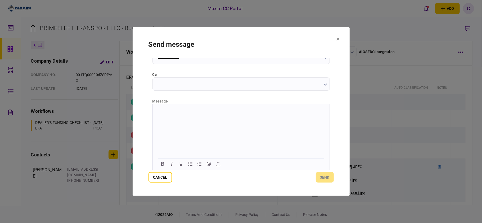
click at [198, 117] on html at bounding box center [240, 110] width 177 height 13
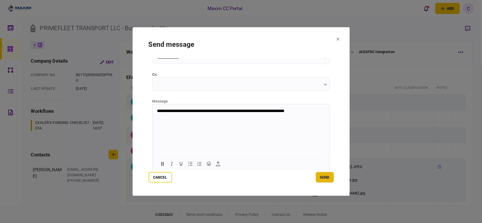
click at [322, 176] on button "send" at bounding box center [325, 177] width 18 height 11
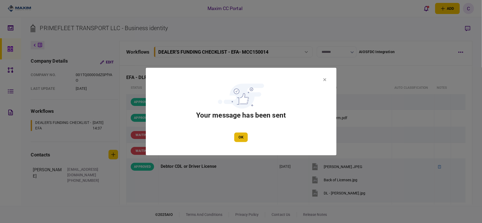
click at [242, 134] on button "OK" at bounding box center [240, 138] width 13 height 10
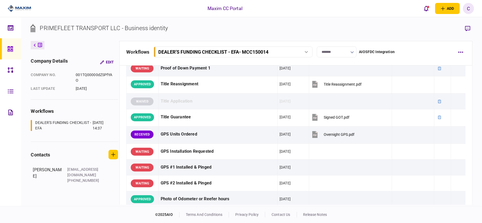
scroll to position [459, 0]
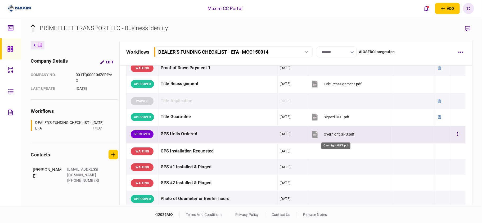
click at [327, 136] on div "Overnight GPS.pdf" at bounding box center [339, 134] width 31 height 4
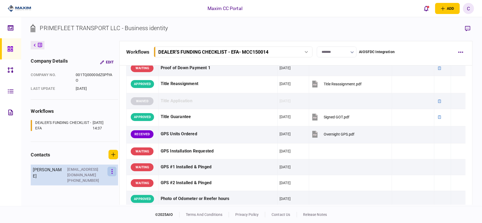
click at [111, 171] on icon "button" at bounding box center [111, 171] width 1 height 5
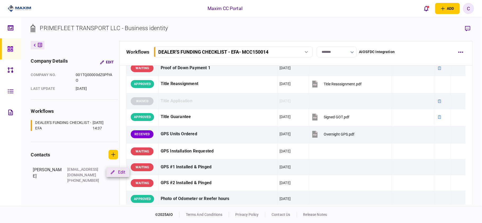
click at [114, 172] on icon "button" at bounding box center [113, 173] width 4 height 4
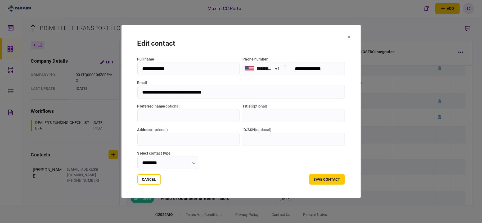
drag, startPoint x: 226, startPoint y: 92, endPoint x: 138, endPoint y: 90, distance: 88.4
click at [138, 90] on input "**********" at bounding box center [240, 92] width 207 height 13
click at [145, 182] on button "Cancel" at bounding box center [149, 179] width 24 height 11
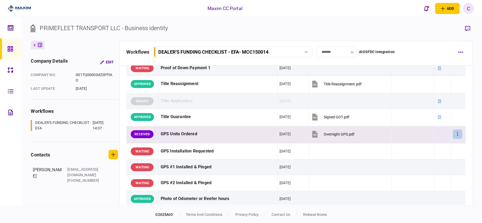
click at [457, 136] on icon "button" at bounding box center [457, 134] width 1 height 5
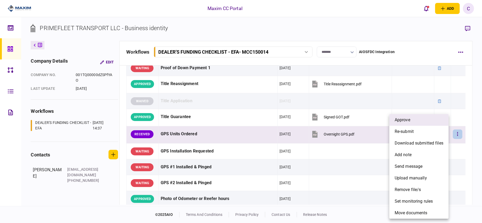
click at [421, 122] on li "approve" at bounding box center [418, 120] width 59 height 12
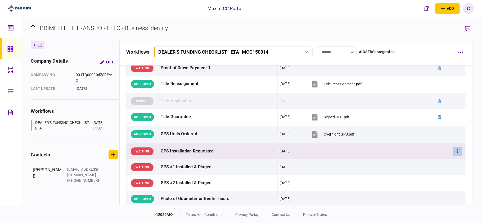
click at [454, 153] on button "button" at bounding box center [458, 152] width 10 height 10
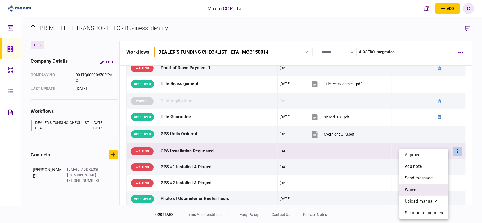
click at [409, 189] on span "waive" at bounding box center [411, 190] width 12 height 6
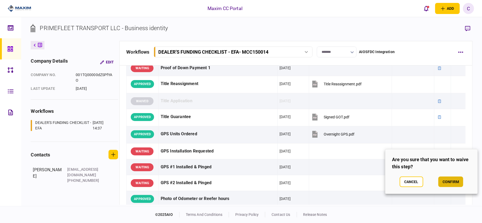
click at [451, 180] on button "confirm" at bounding box center [450, 182] width 25 height 11
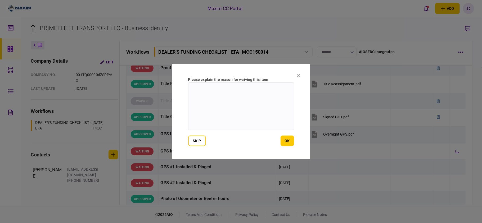
click at [231, 90] on textarea at bounding box center [241, 107] width 106 height 48
type textarea "*"
type textarea "**********"
click at [283, 138] on button "ok" at bounding box center [287, 141] width 13 height 11
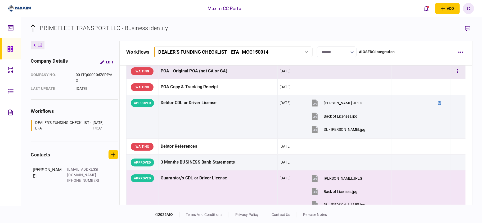
scroll to position [70, 0]
